Goal: Task Accomplishment & Management: Manage account settings

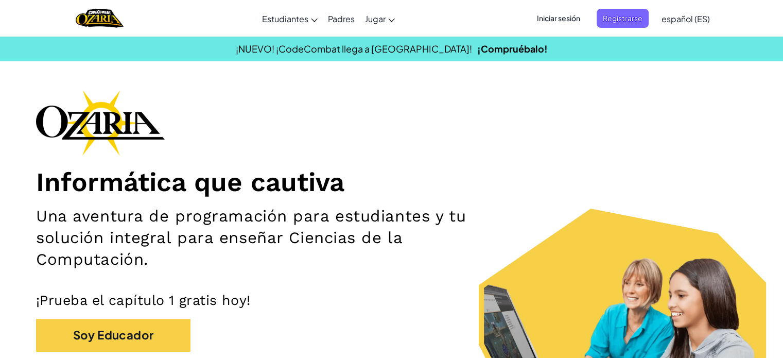
click at [558, 22] on span "Iniciar sesión" at bounding box center [559, 18] width 56 height 19
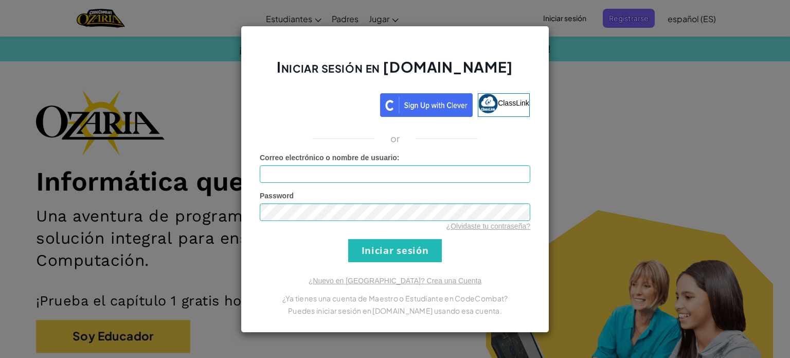
click at [650, 174] on div "Iniciar sesión en [DOMAIN_NAME] ClassLink or Error desconocido. Correo electrón…" at bounding box center [395, 179] width 790 height 358
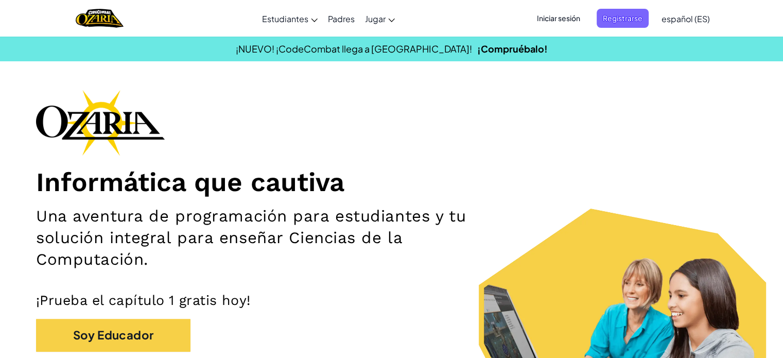
click at [560, 17] on span "Iniciar sesión" at bounding box center [559, 18] width 56 height 19
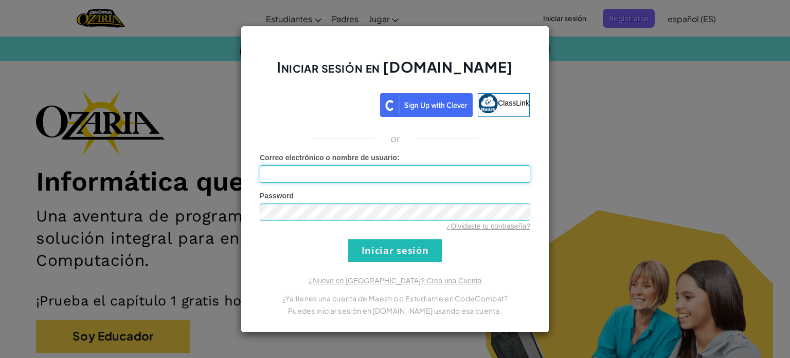
click at [331, 175] on input "Correo electrónico o nombre de usuario :" at bounding box center [395, 173] width 271 height 17
type input "[EMAIL_ADDRESS][DOMAIN_NAME]"
click at [496, 228] on link "¿Olvidaste tu contraseña?" at bounding box center [489, 226] width 84 height 8
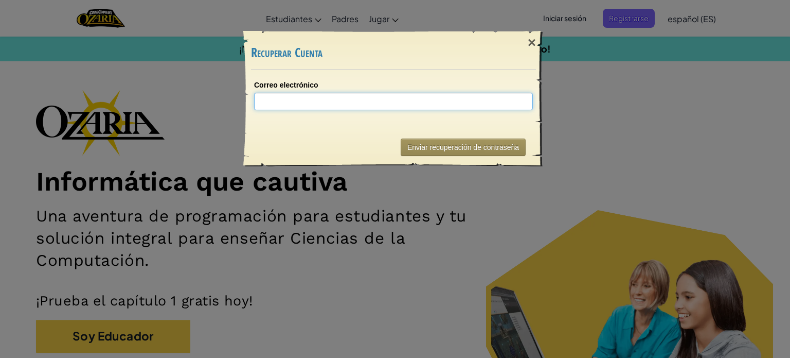
click at [410, 104] on input "Correo electrónico" at bounding box center [393, 101] width 279 height 17
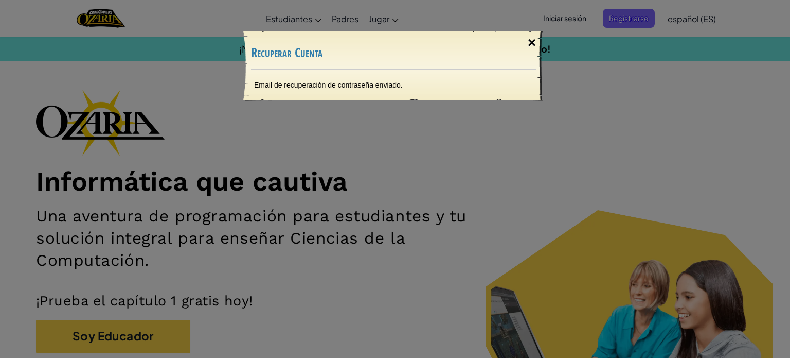
click at [534, 48] on div "×" at bounding box center [532, 43] width 24 height 30
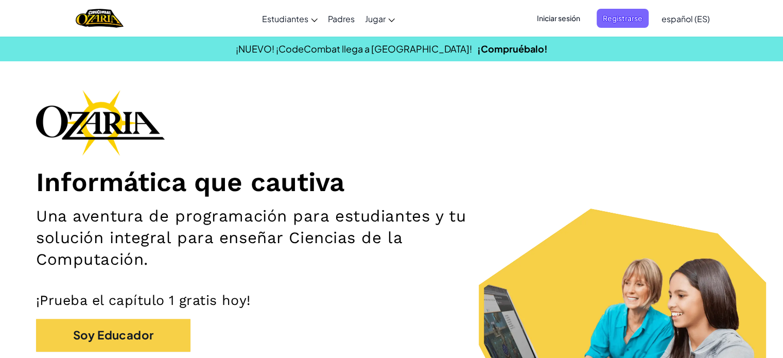
click at [554, 22] on span "Iniciar sesión" at bounding box center [559, 18] width 56 height 19
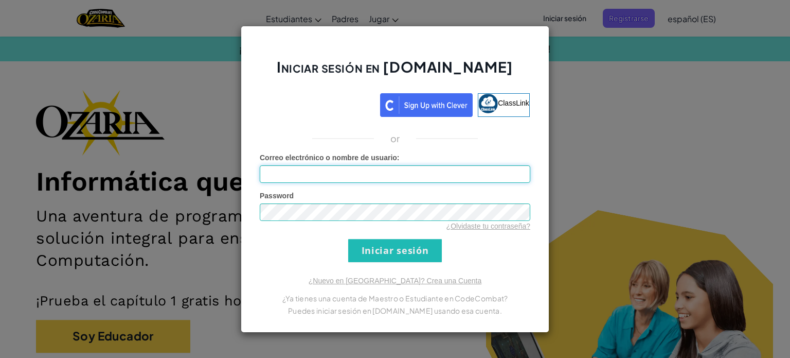
click at [412, 172] on input "Correo electrónico o nombre de usuario :" at bounding box center [395, 173] width 271 height 17
type input "[EMAIL_ADDRESS][DOMAIN_NAME]"
click at [391, 257] on input "Iniciar sesión" at bounding box center [395, 250] width 94 height 23
